Goal: Obtain resource: Download file/media

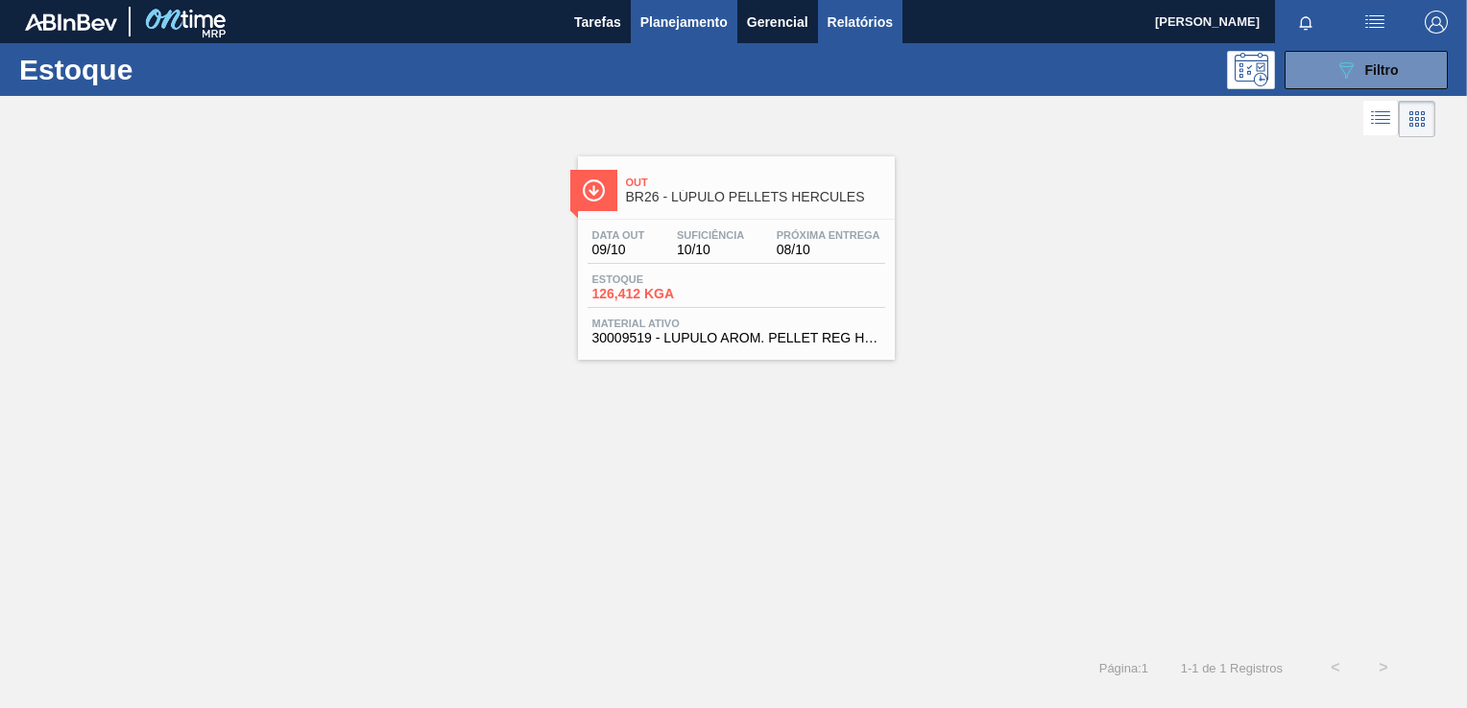
drag, startPoint x: 876, startPoint y: 13, endPoint x: 876, endPoint y: 37, distance: 24.0
click at [876, 13] on span "Relatórios" at bounding box center [860, 22] width 65 height 23
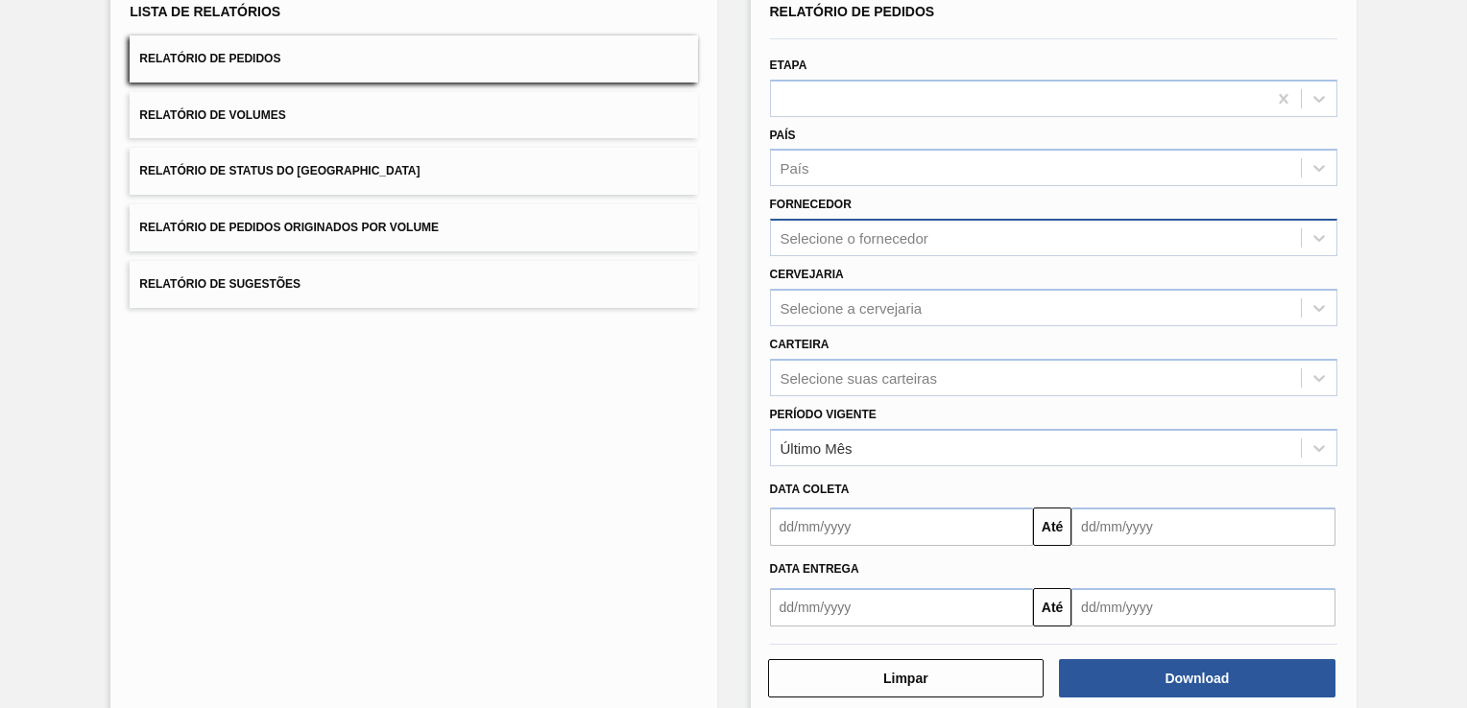
scroll to position [154, 0]
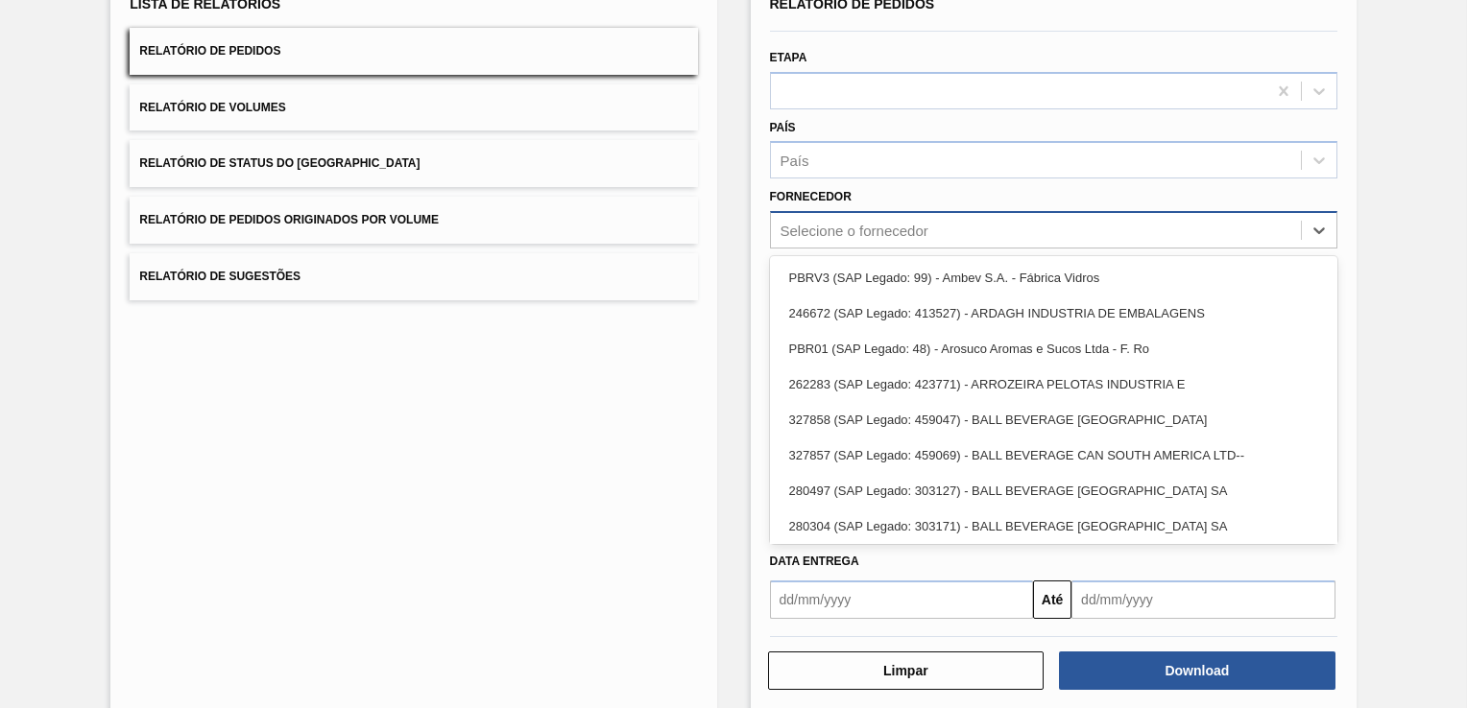
click at [922, 223] on div "Selecione o fornecedor" at bounding box center [854, 231] width 148 height 16
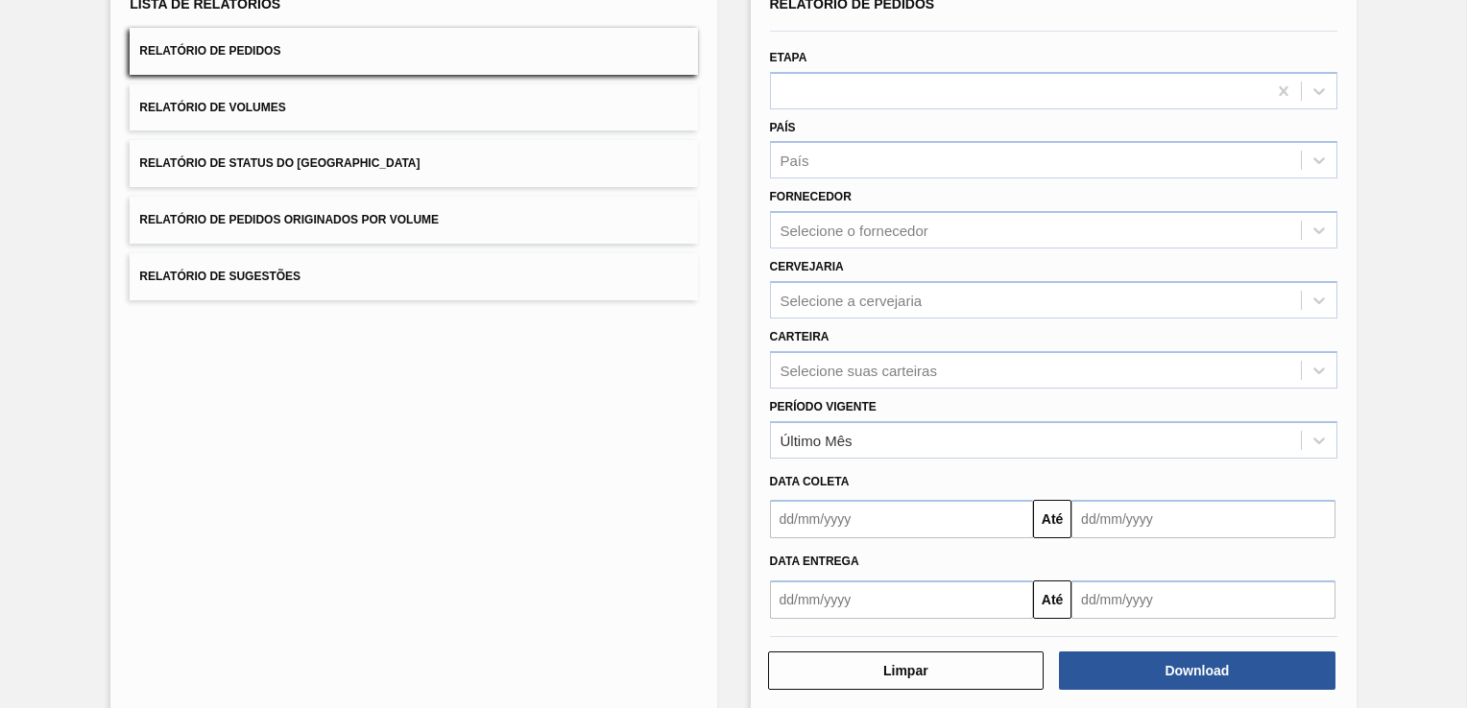
click at [771, 253] on div "Cervejaria Selecione a cervejaria" at bounding box center [1053, 285] width 567 height 65
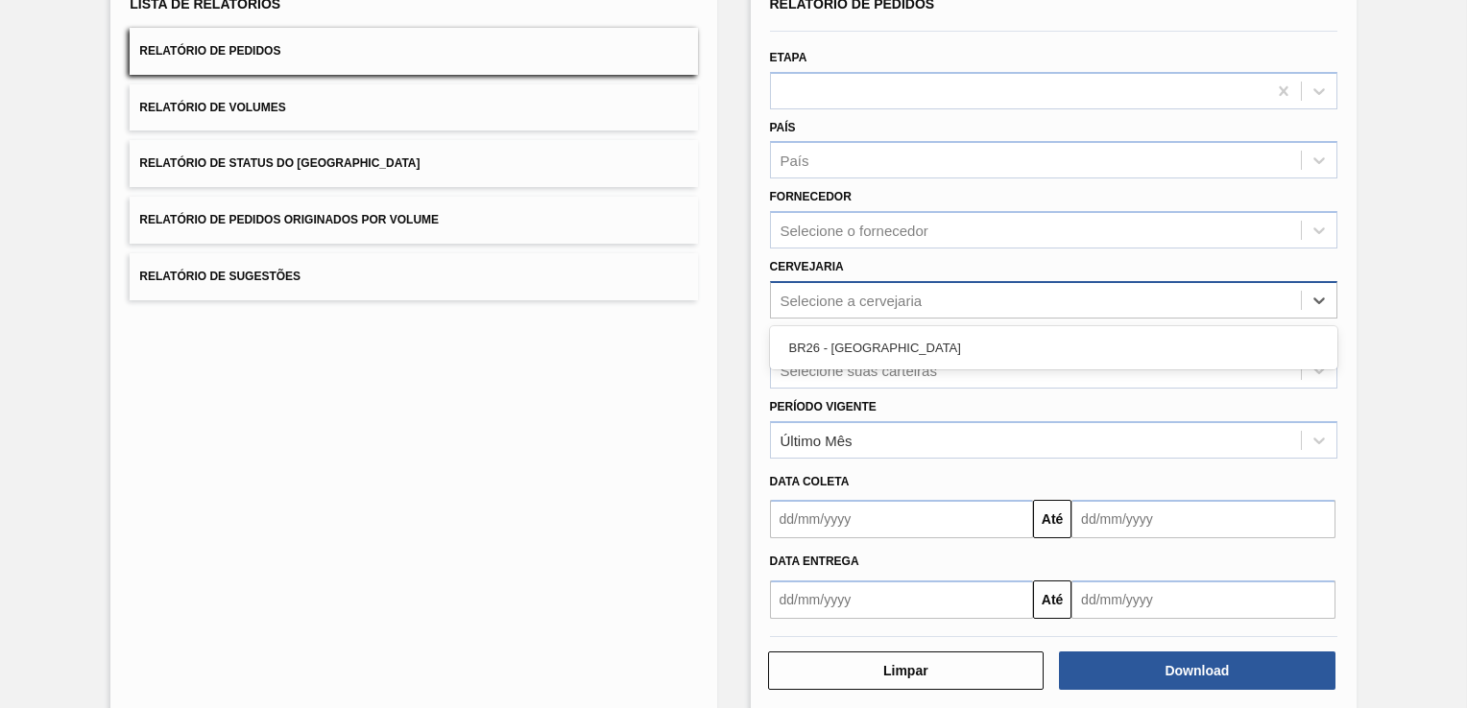
click at [833, 300] on div "Selecione a cervejaria" at bounding box center [851, 300] width 142 height 16
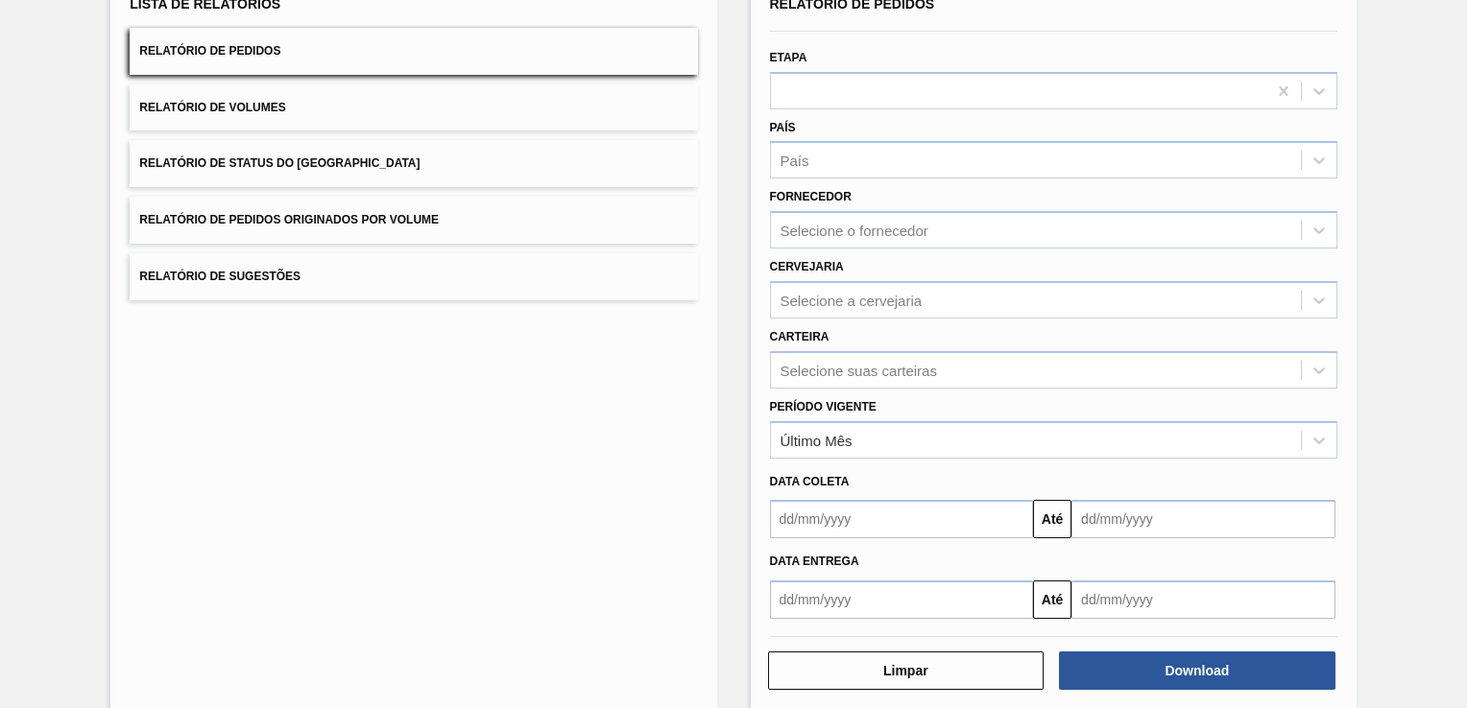
click at [764, 389] on div "Período Vigente Último Mês" at bounding box center [1053, 424] width 583 height 70
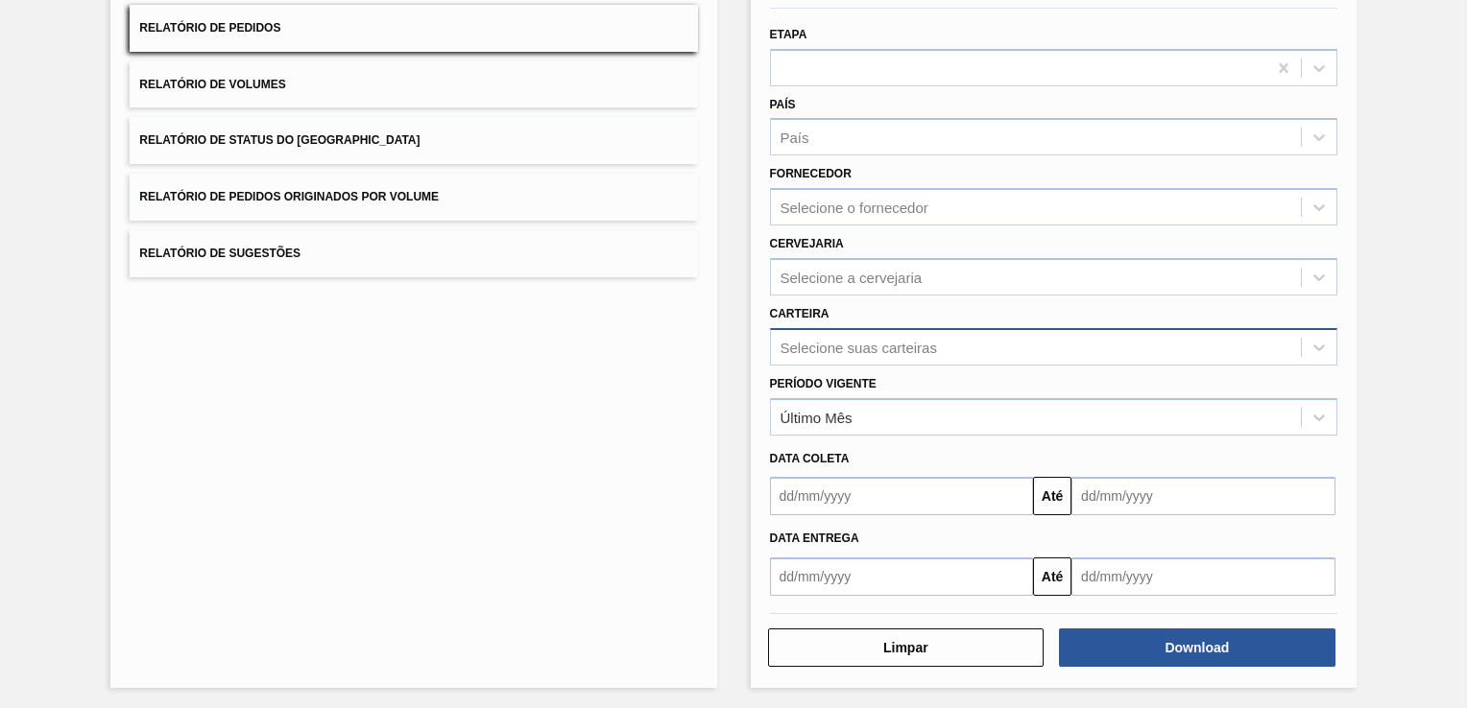
click at [872, 340] on div "Selecione suas carteiras" at bounding box center [858, 347] width 156 height 16
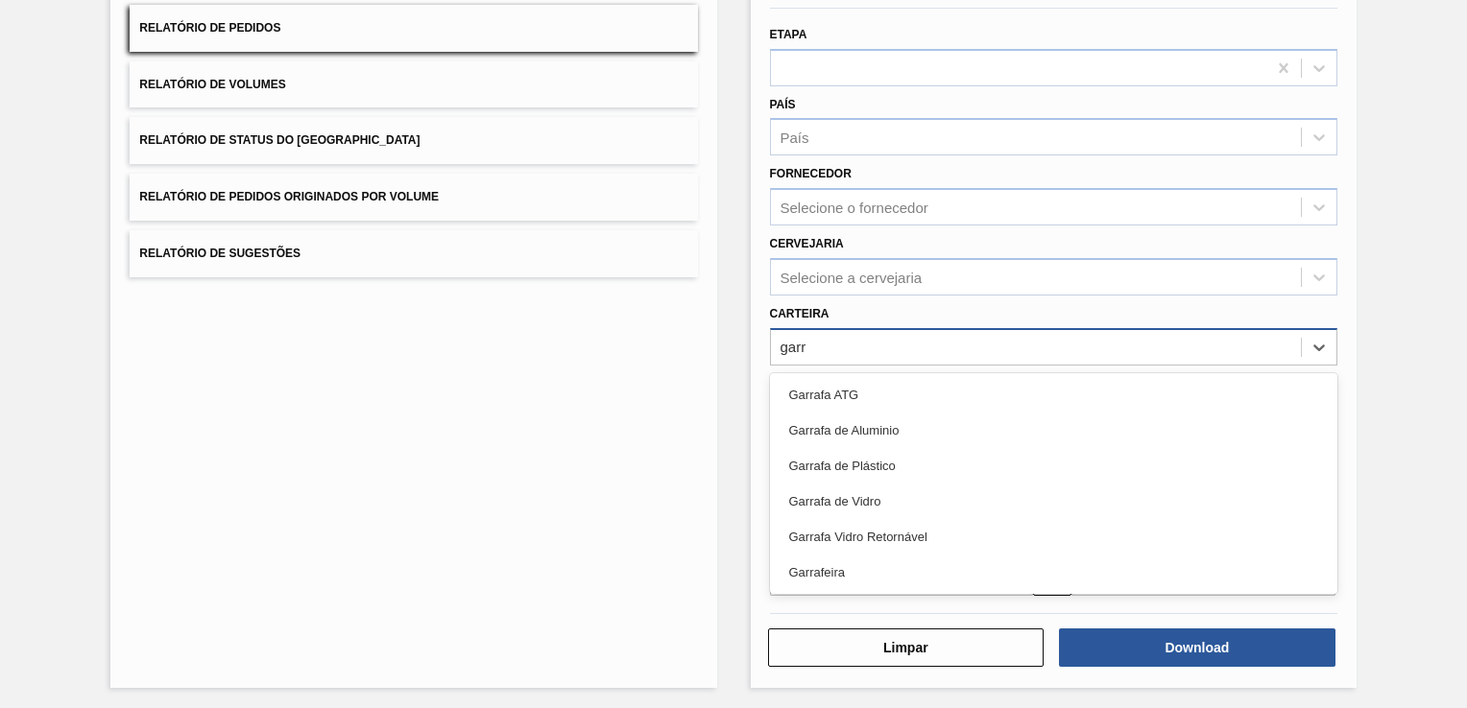
type input "garra"
drag, startPoint x: 873, startPoint y: 491, endPoint x: 896, endPoint y: 501, distance: 25.3
click at [875, 492] on div "Garrafa de Vidro" at bounding box center [1053, 502] width 567 height 36
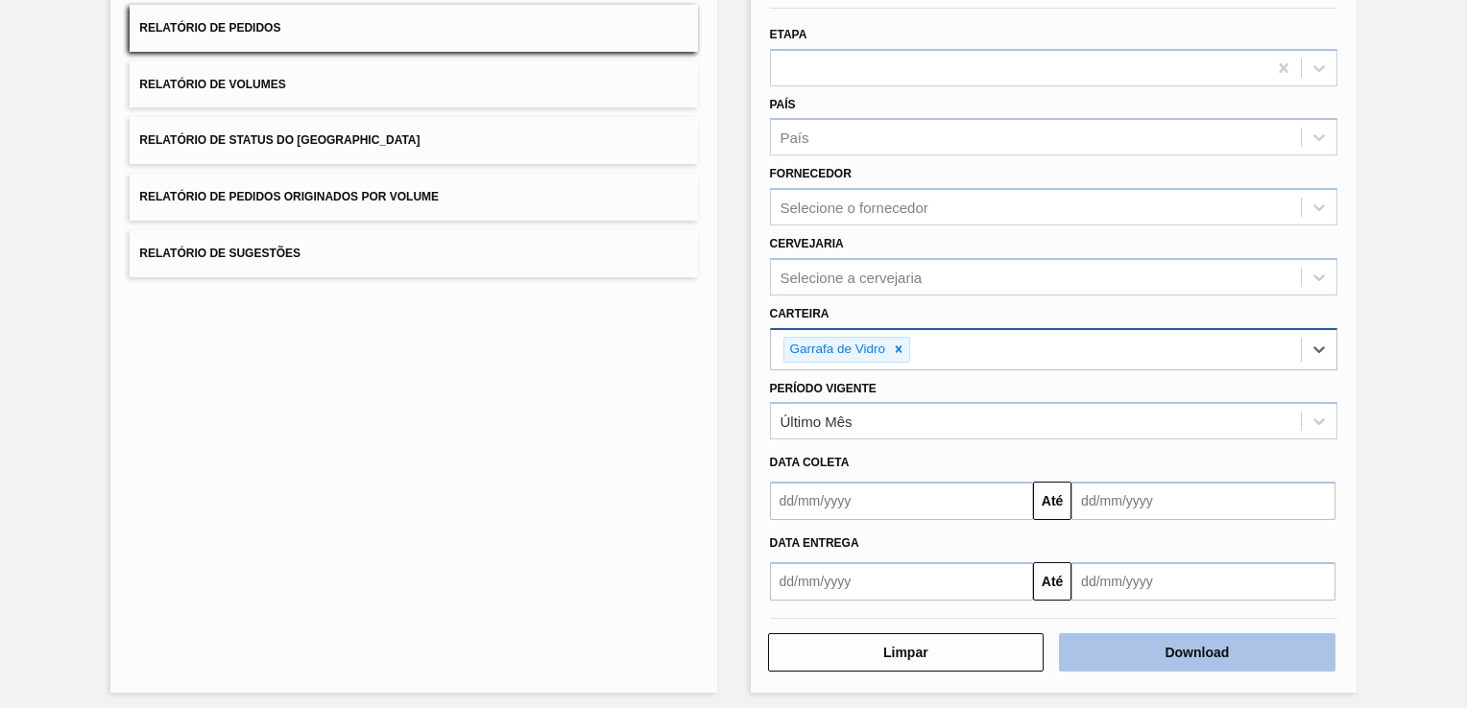
click at [1092, 641] on button "Download" at bounding box center [1197, 653] width 276 height 38
